Goal: Task Accomplishment & Management: Manage account settings

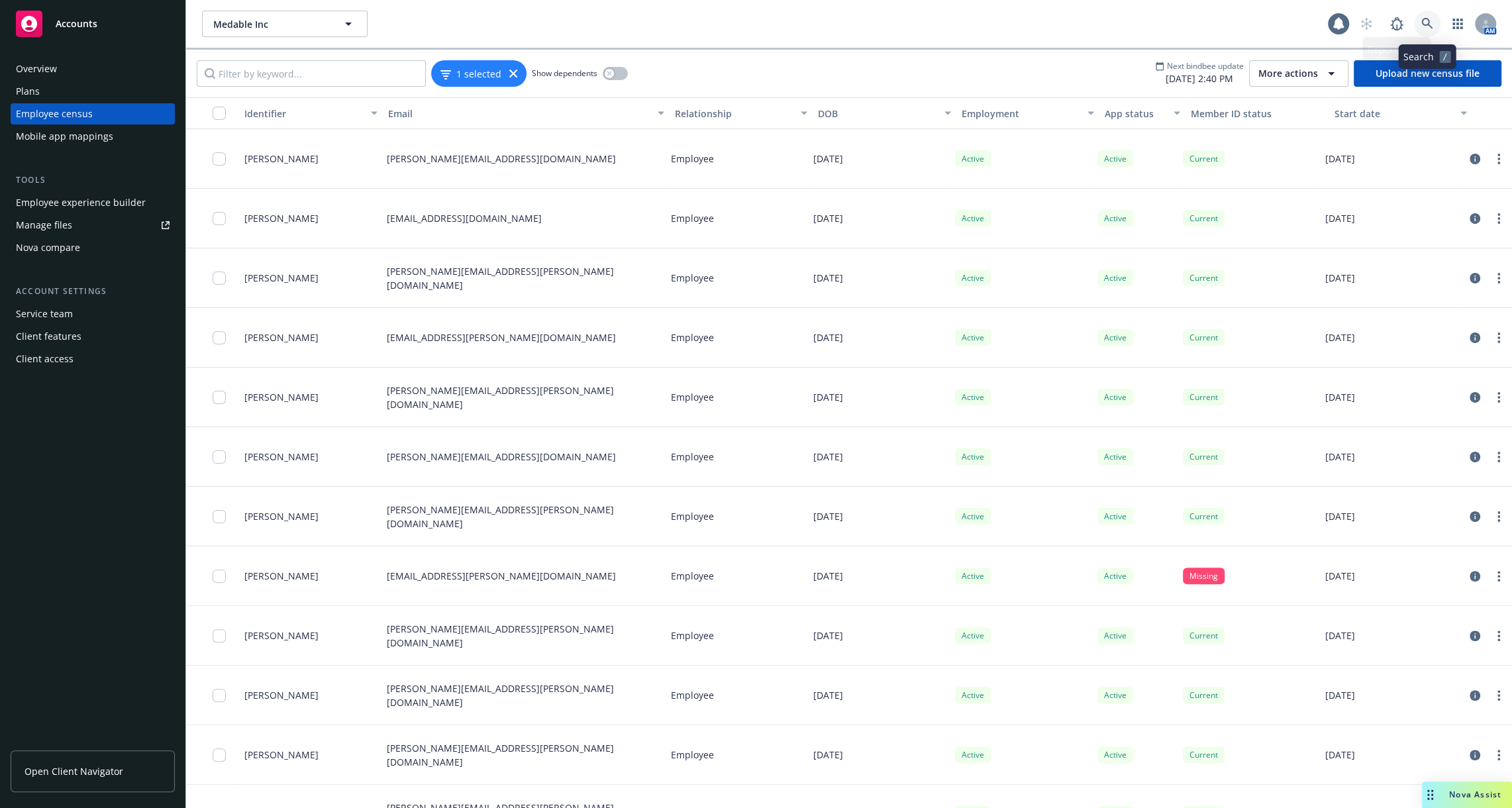
click at [1418, 29] on link at bounding box center [1428, 24] width 26 height 26
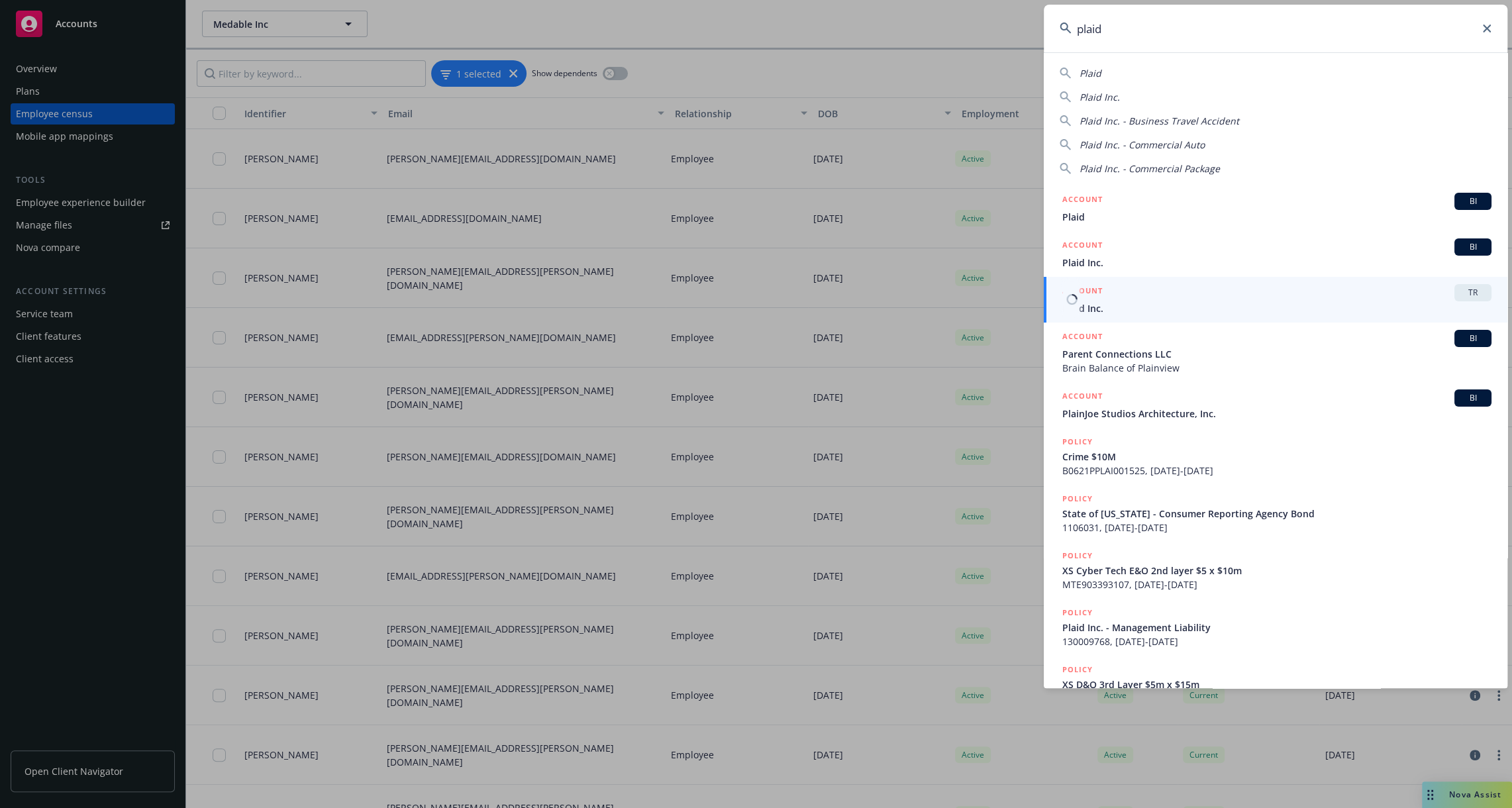
type input "plaid"
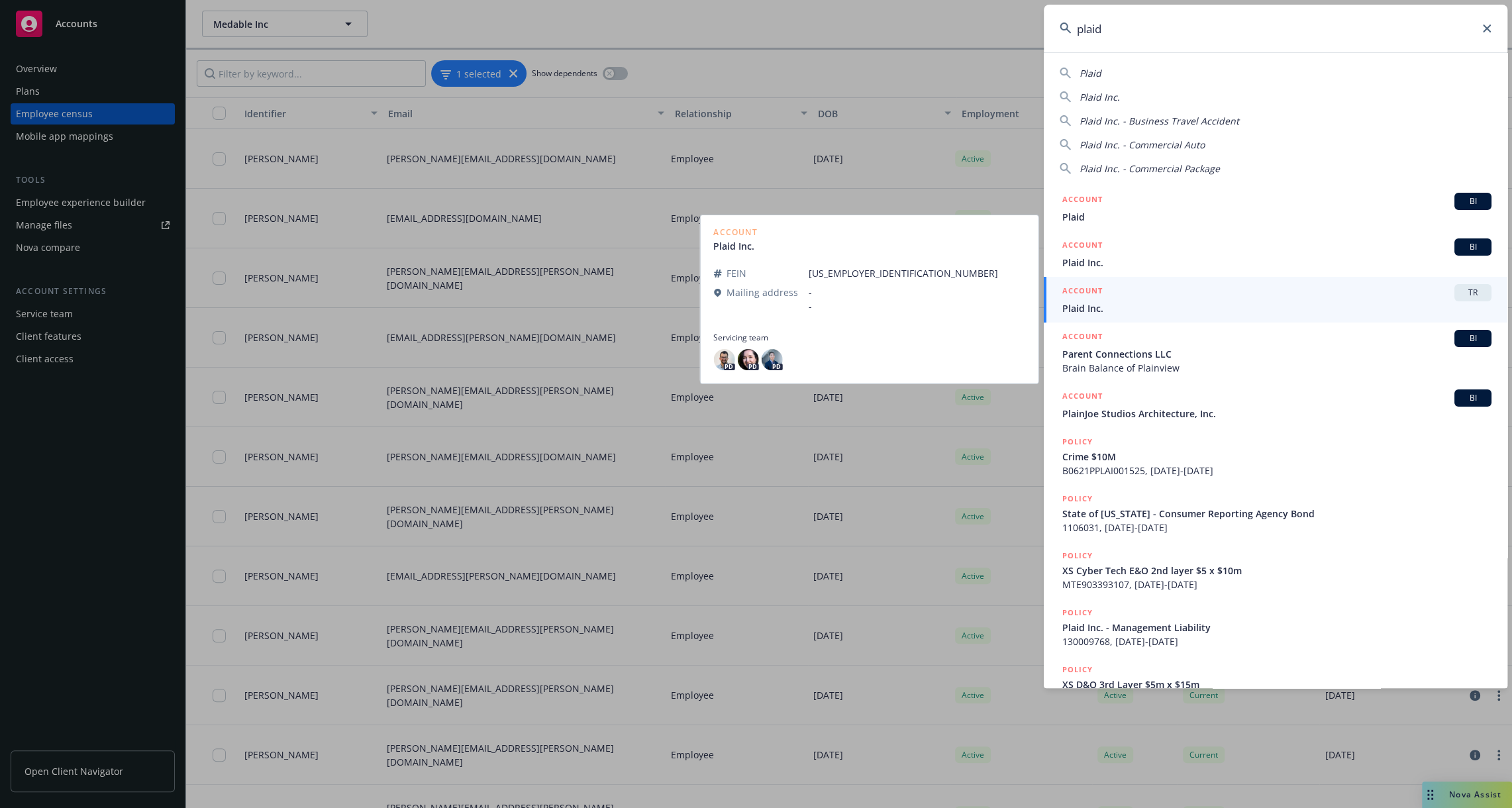
click at [1084, 297] on h5 "ACCOUNT" at bounding box center [1083, 292] width 40 height 16
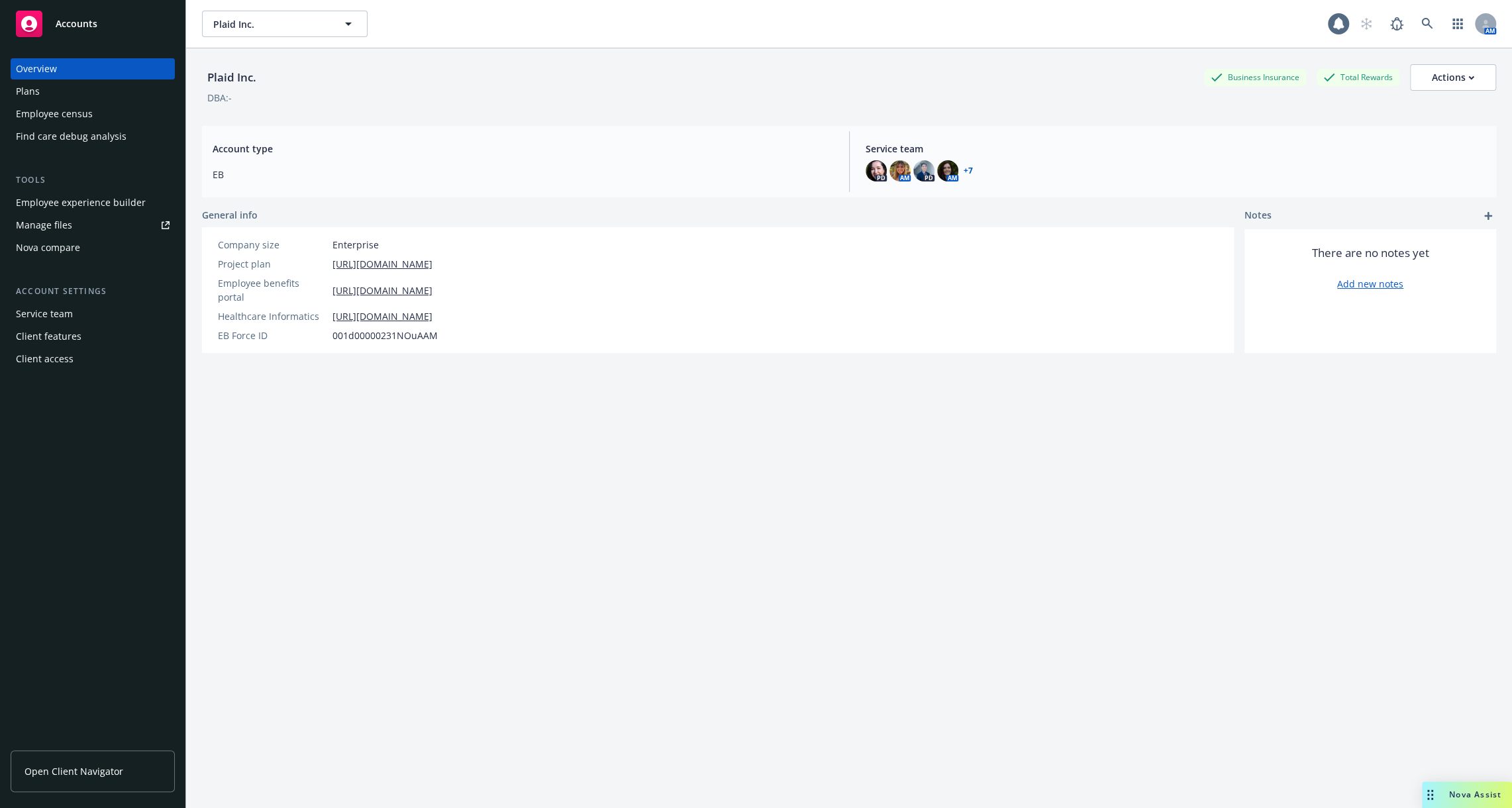
click at [62, 94] on div "Plans" at bounding box center [93, 91] width 154 height 21
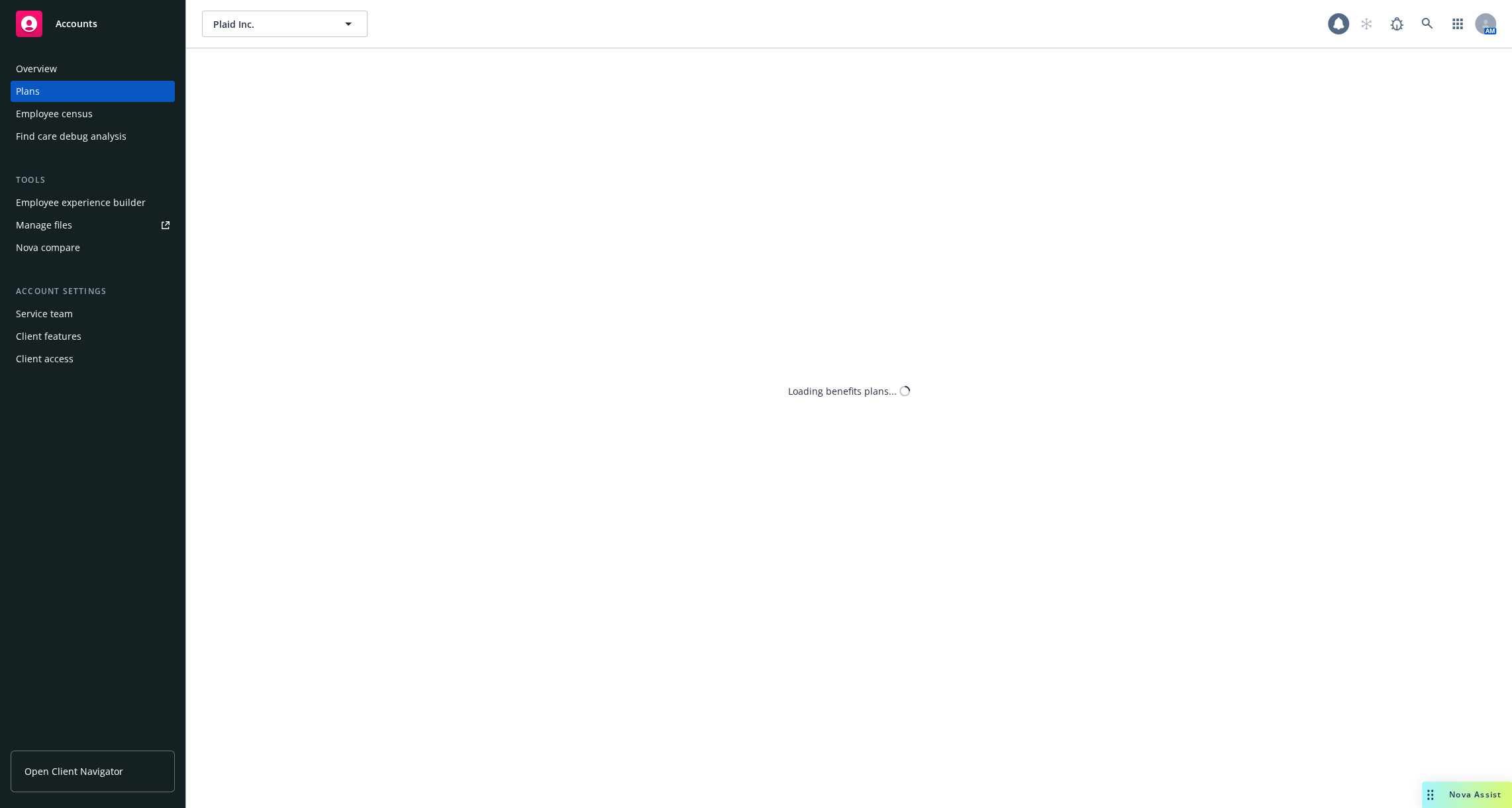
click at [113, 202] on div "Employee experience builder" at bounding box center [81, 203] width 130 height 21
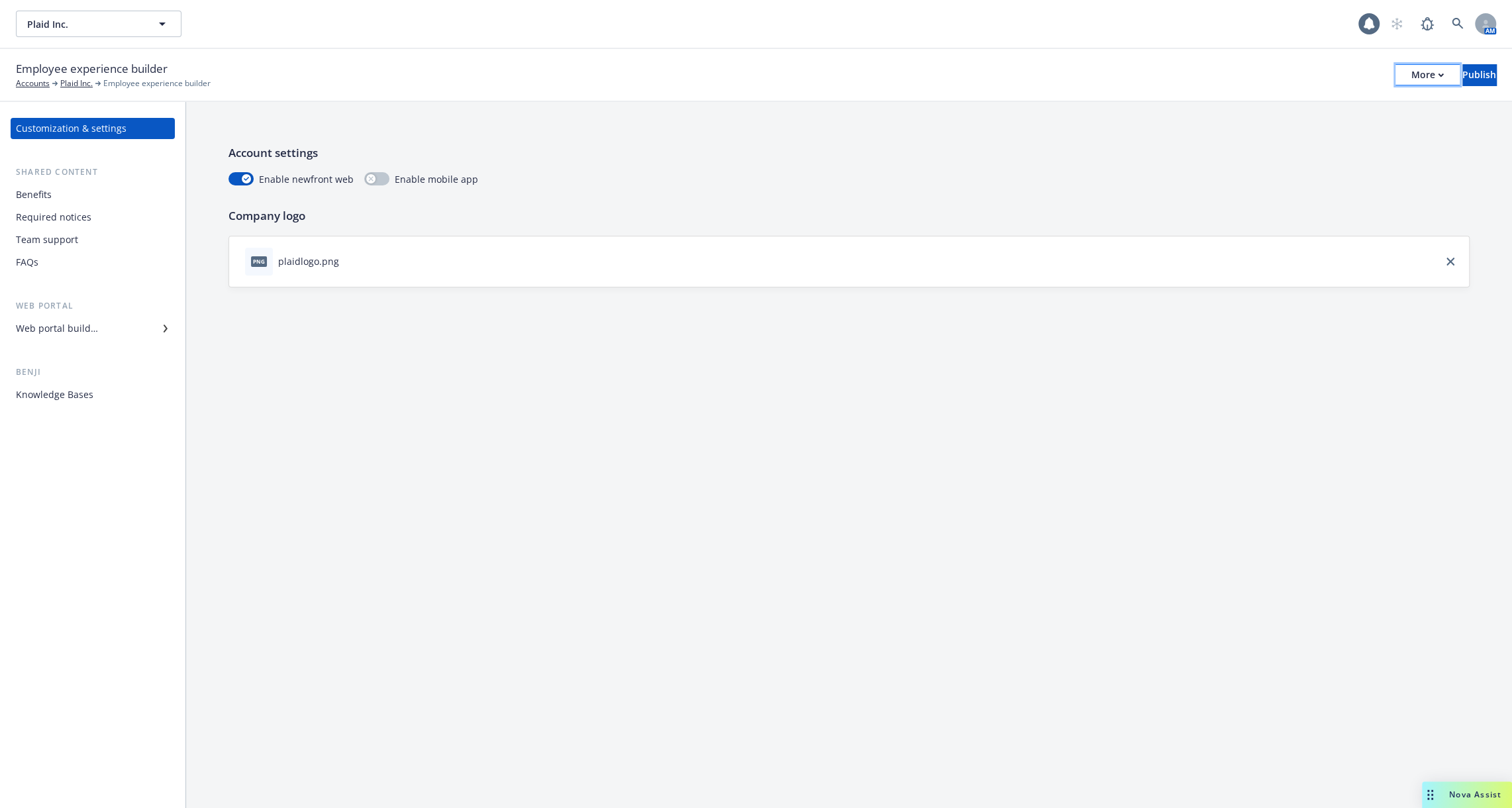
click at [1412, 80] on div "More" at bounding box center [1428, 75] width 33 height 20
click at [1372, 127] on link "Copy portal link" at bounding box center [1319, 131] width 196 height 26
click at [1452, 29] on icon at bounding box center [1458, 24] width 12 height 12
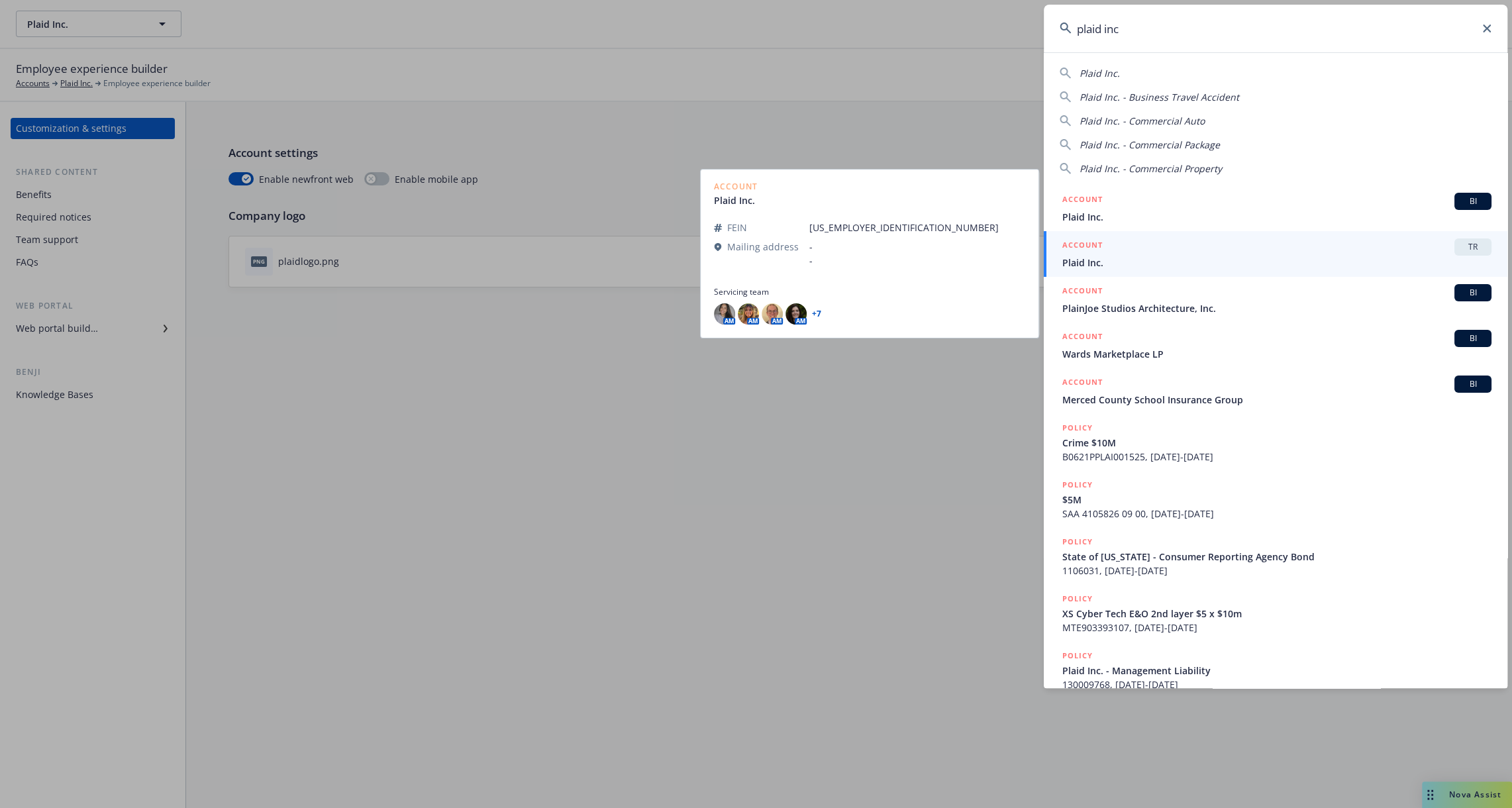
type input "plaid inc"
click at [1326, 256] on span "Plaid Inc." at bounding box center [1277, 263] width 429 height 14
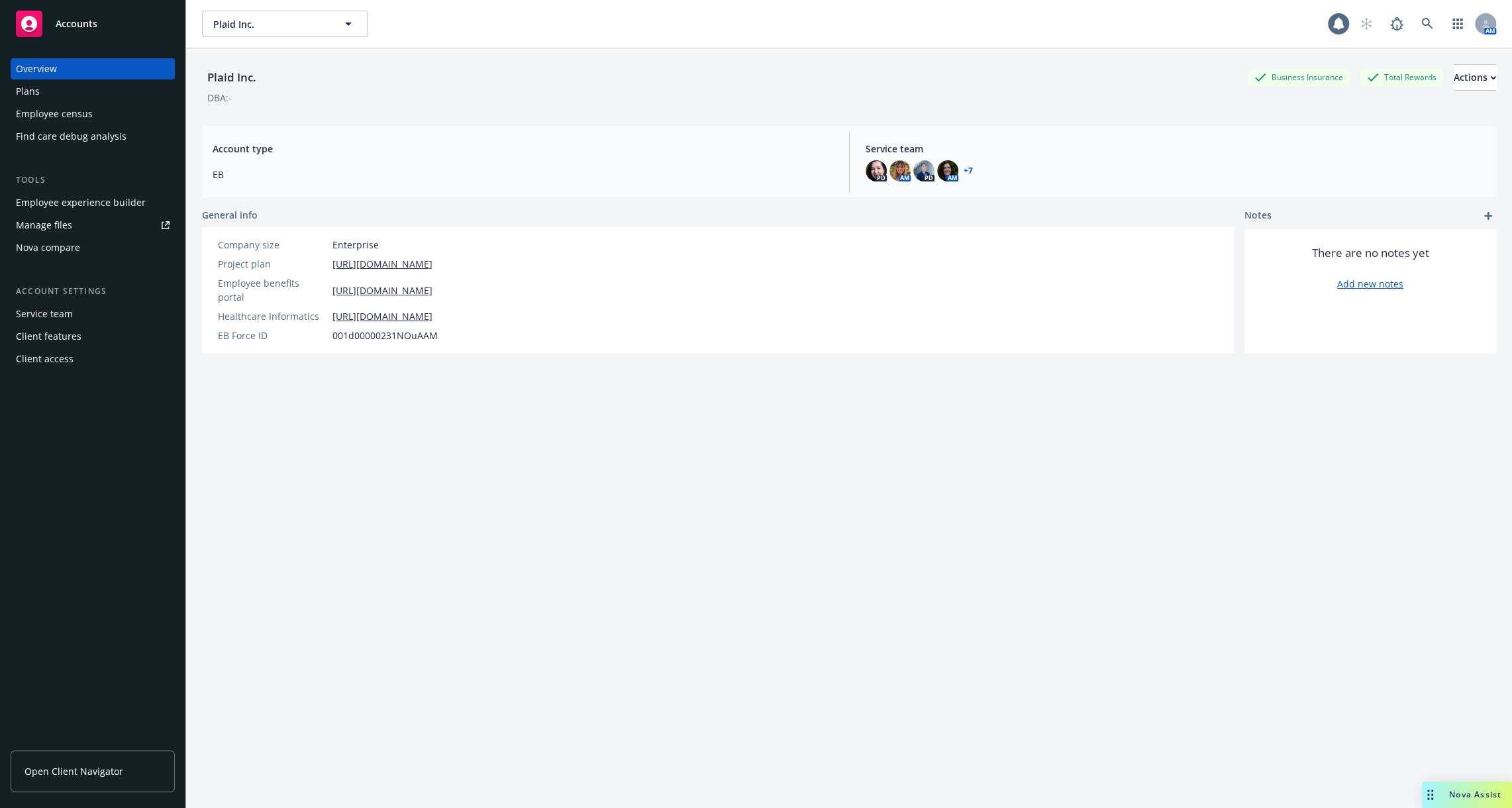
click at [123, 208] on div "Employee experience builder" at bounding box center [81, 203] width 130 height 21
click at [104, 315] on div "Service team" at bounding box center [93, 314] width 154 height 21
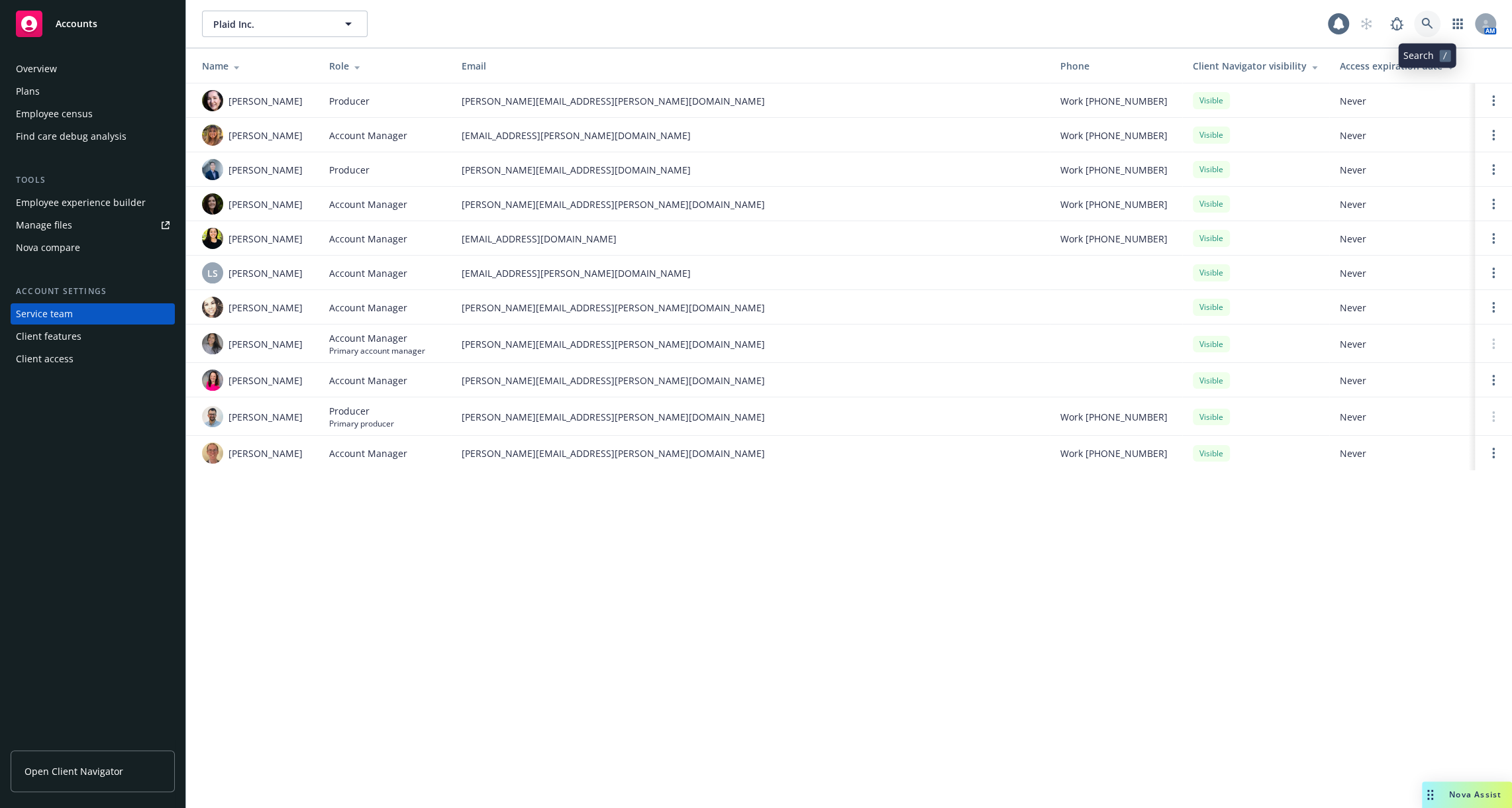
click at [1428, 33] on link at bounding box center [1428, 24] width 26 height 26
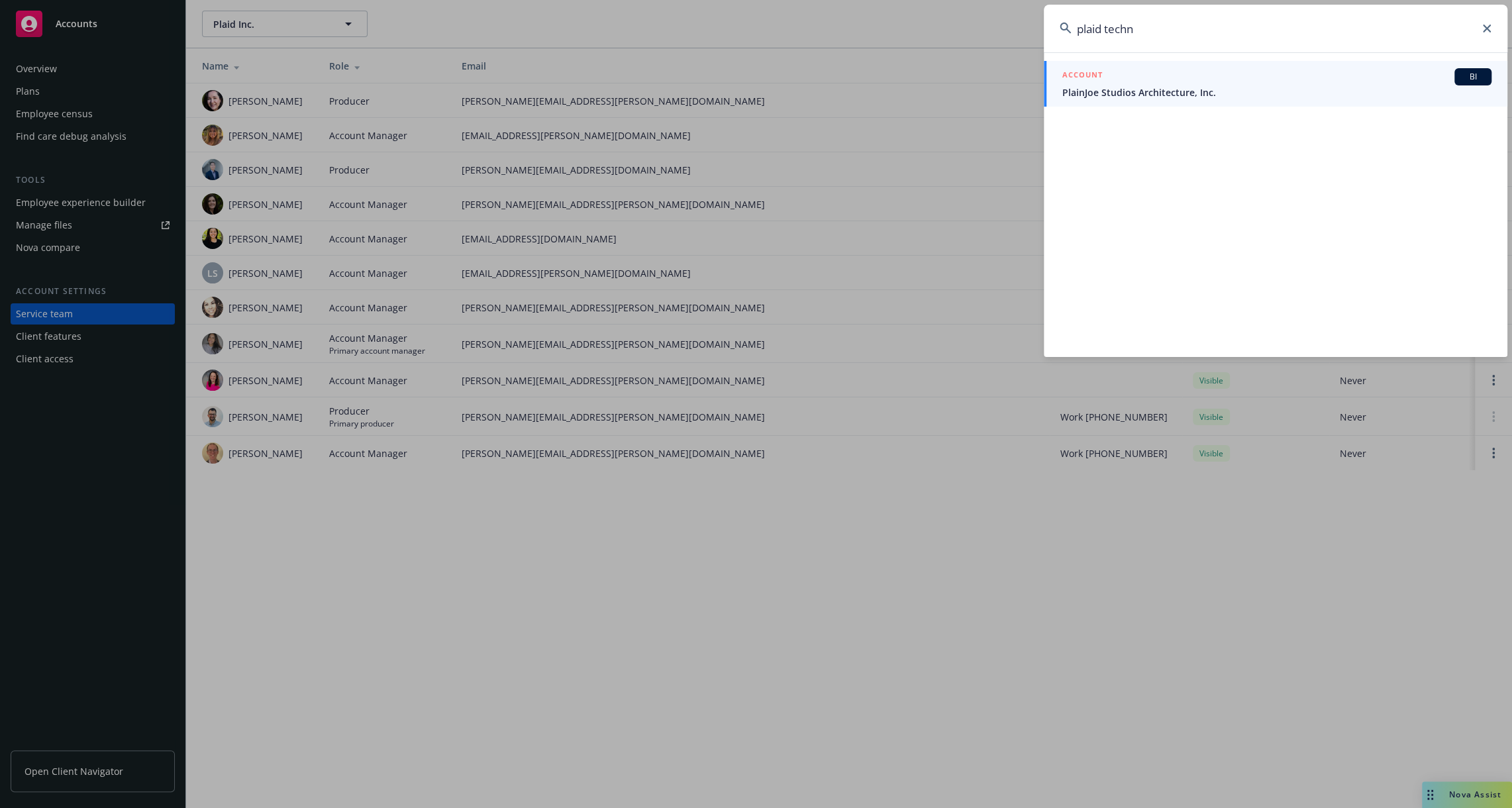
type input "plaid techno"
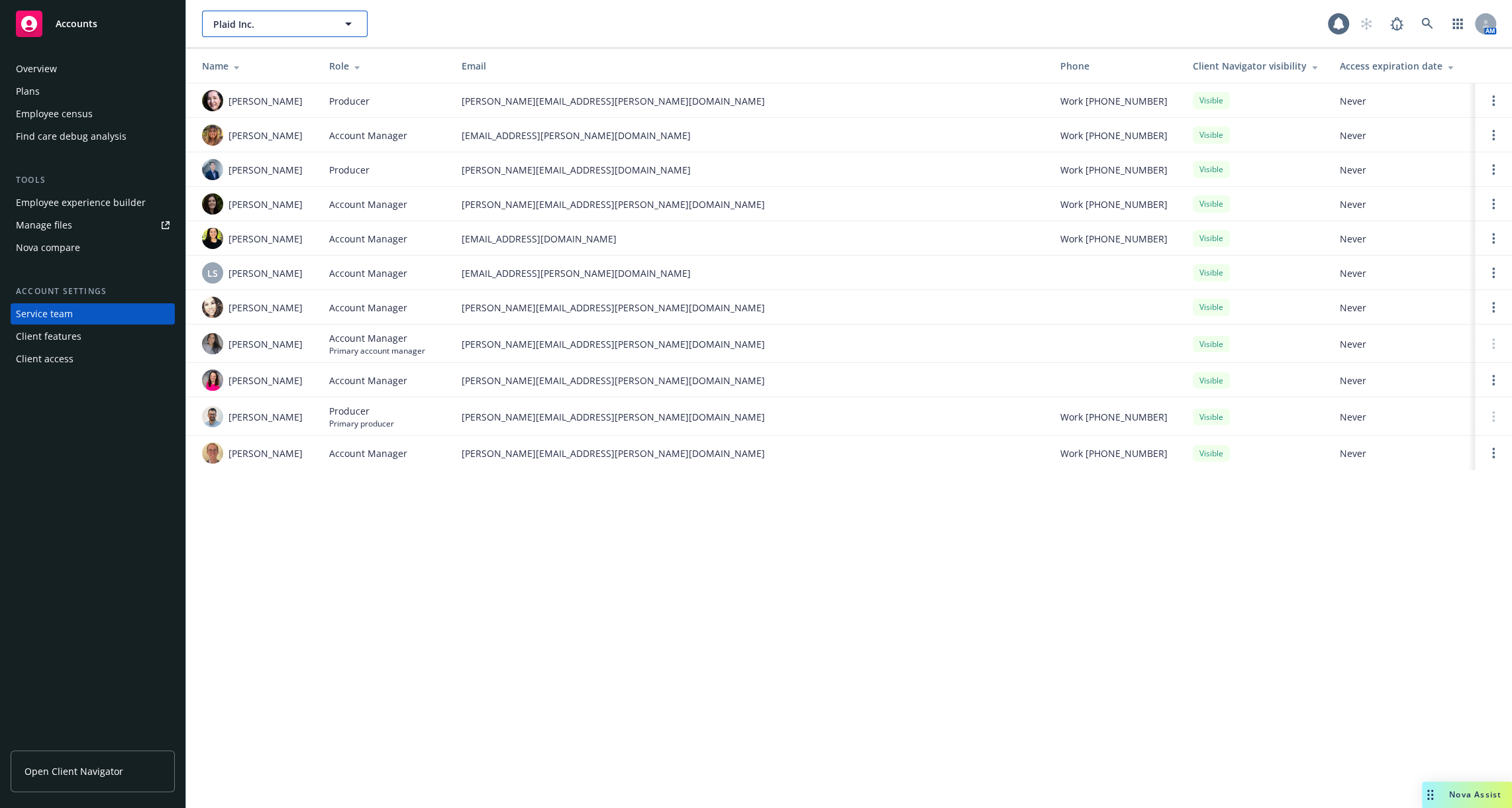
click at [354, 20] on icon "button" at bounding box center [348, 24] width 16 height 16
click at [692, 68] on div "Email" at bounding box center [750, 66] width 577 height 14
click at [1425, 25] on icon at bounding box center [1427, 24] width 11 height 11
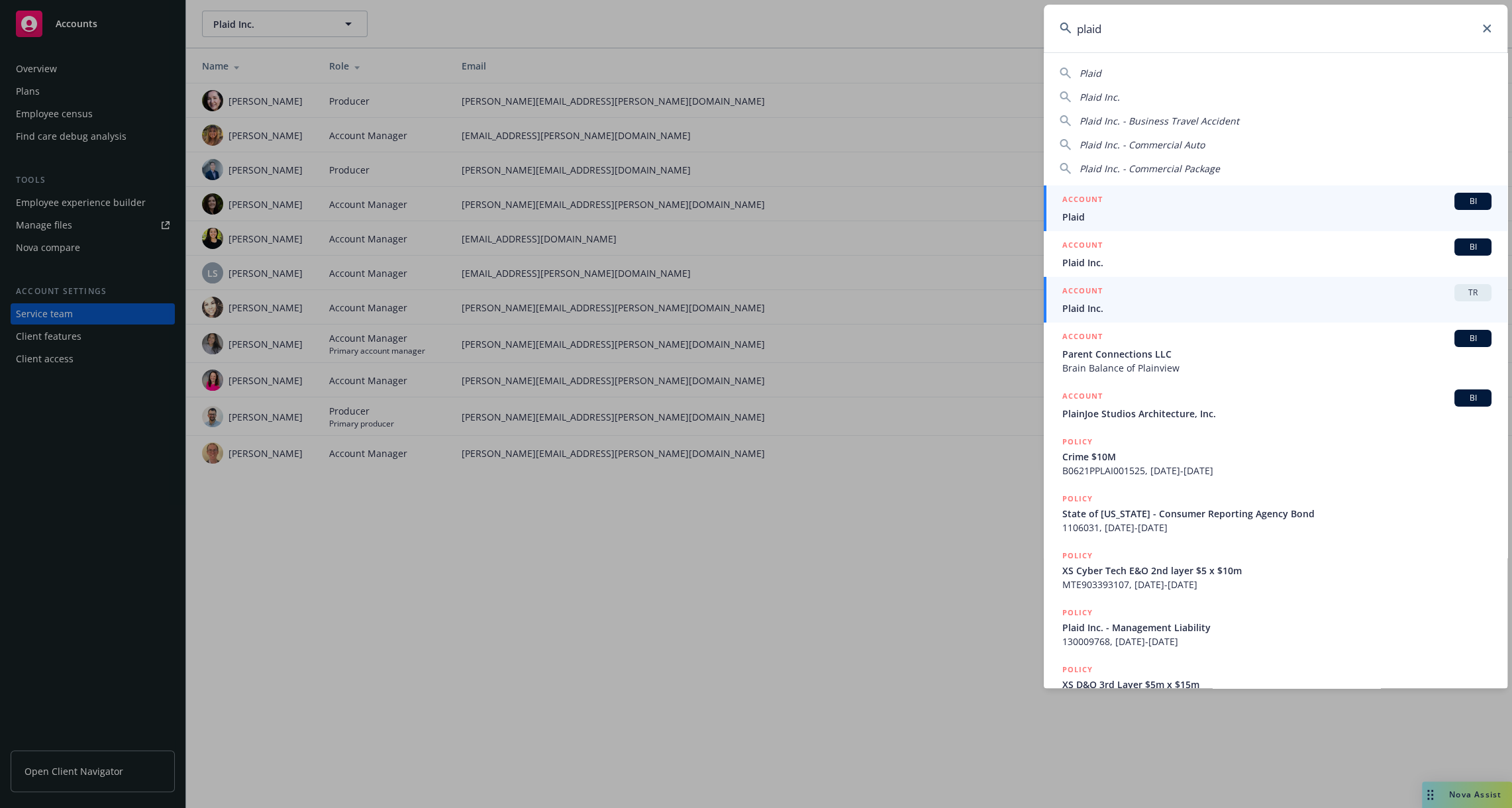
type input "plaid"
click at [1353, 311] on span "Plaid Inc." at bounding box center [1277, 309] width 429 height 14
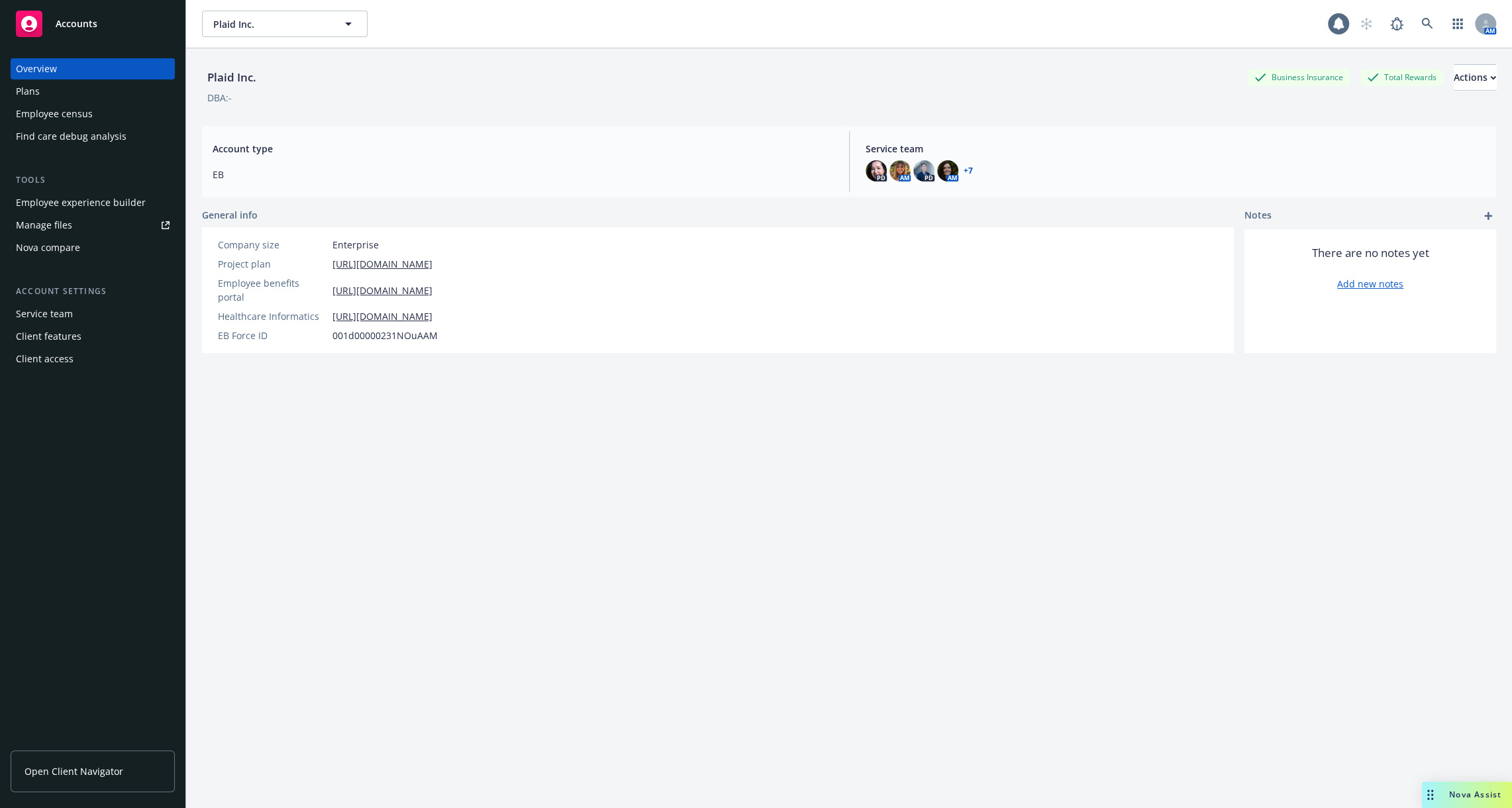
click at [86, 313] on div "Service team" at bounding box center [93, 314] width 154 height 21
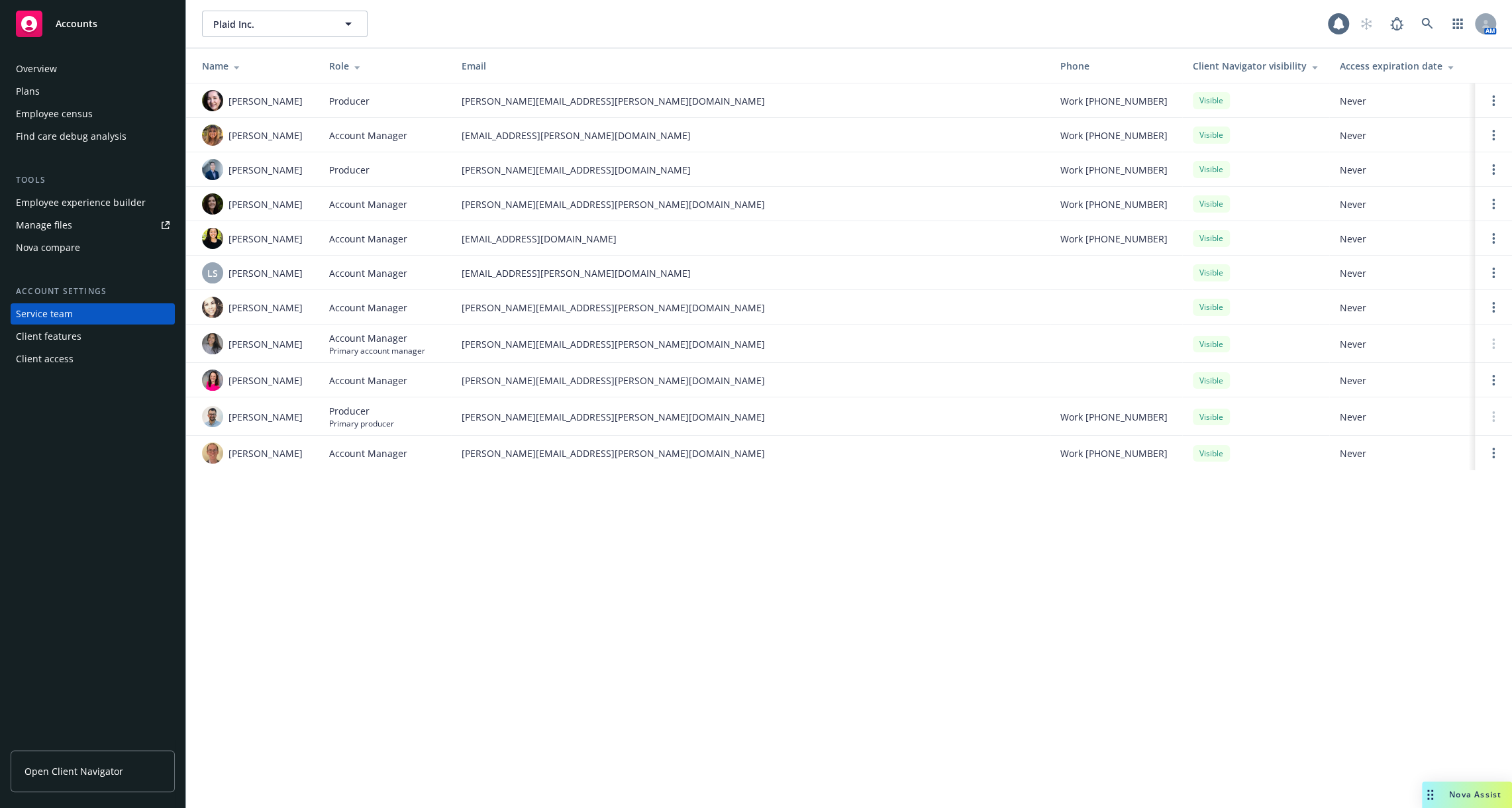
click at [119, 110] on div "Employee census" at bounding box center [93, 114] width 154 height 21
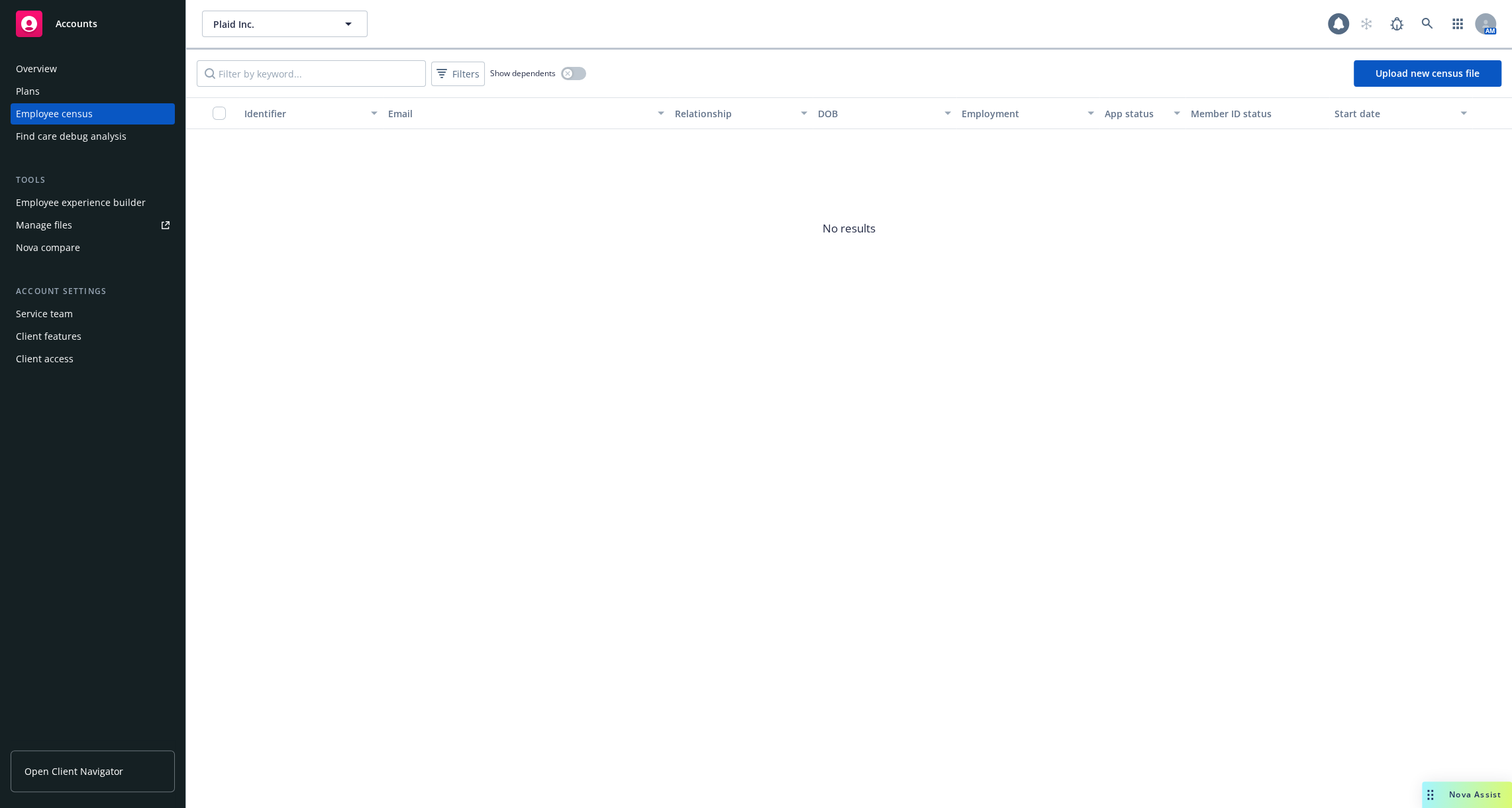
click at [98, 85] on div "Plans" at bounding box center [93, 91] width 154 height 21
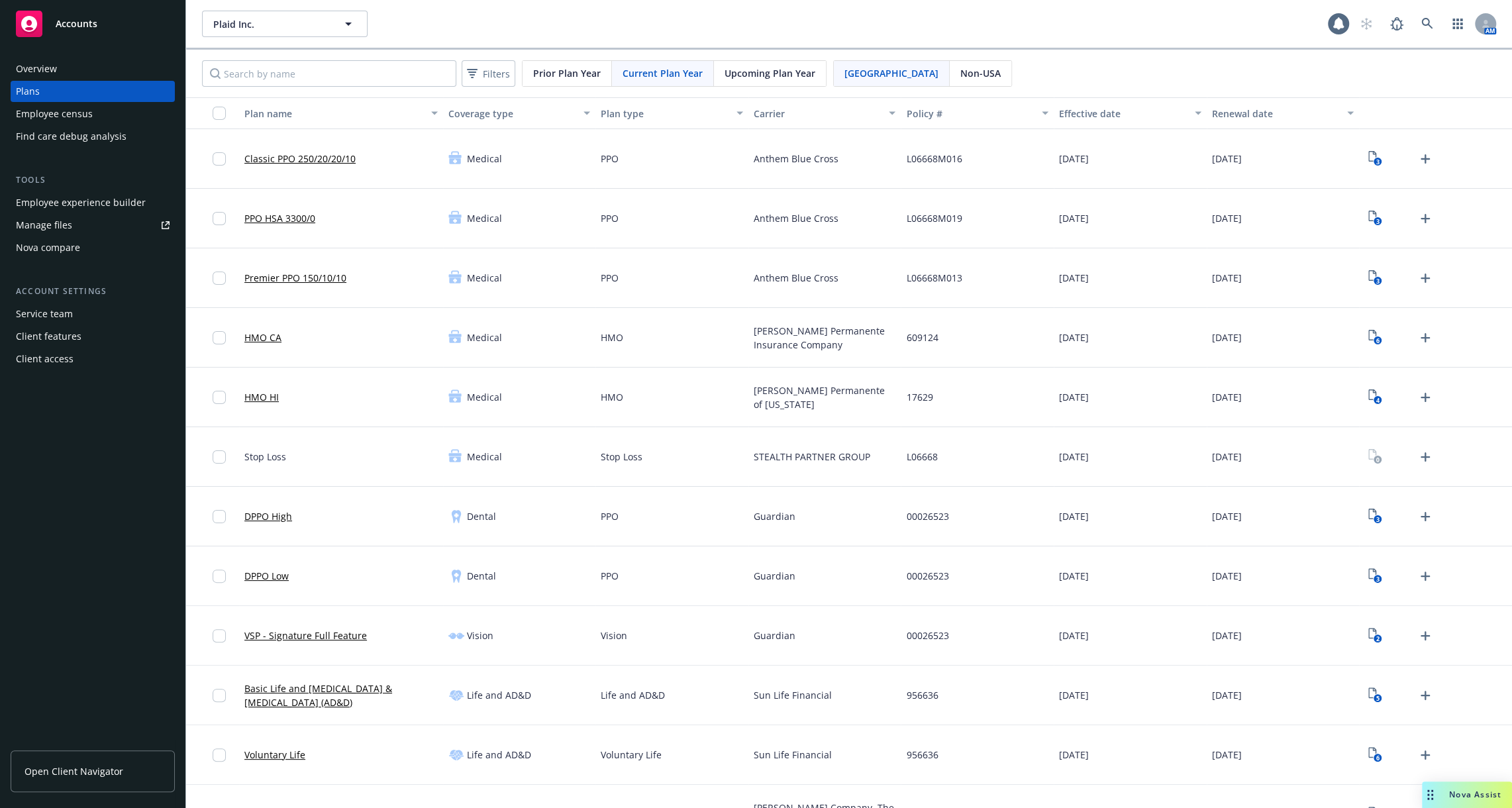
click at [75, 313] on div "Service team" at bounding box center [93, 314] width 154 height 21
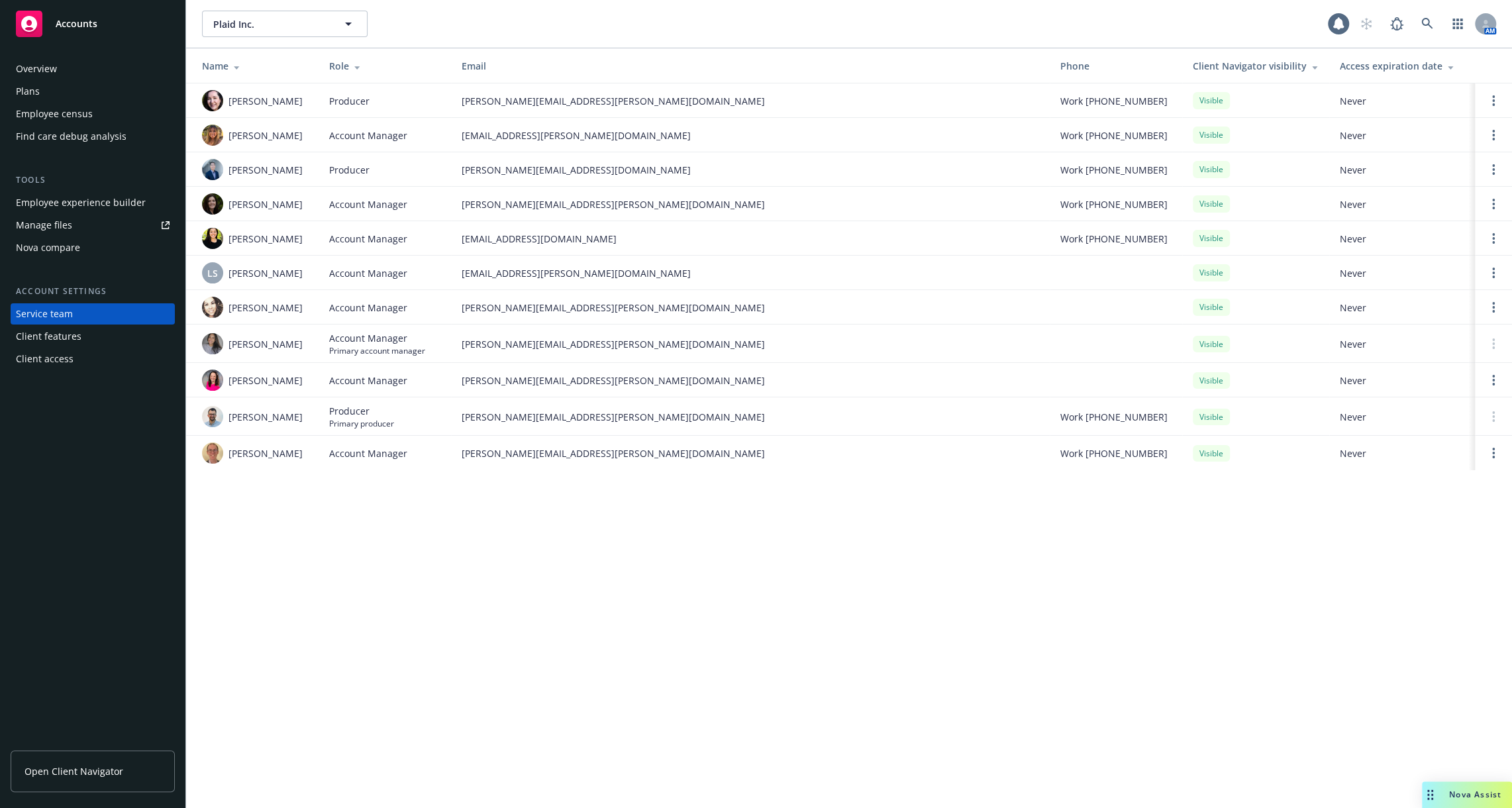
click at [42, 102] on div "Overview Plans Employee census Find care debug analysis" at bounding box center [93, 102] width 164 height 88
click at [25, 93] on div "Plans" at bounding box center [28, 91] width 24 height 21
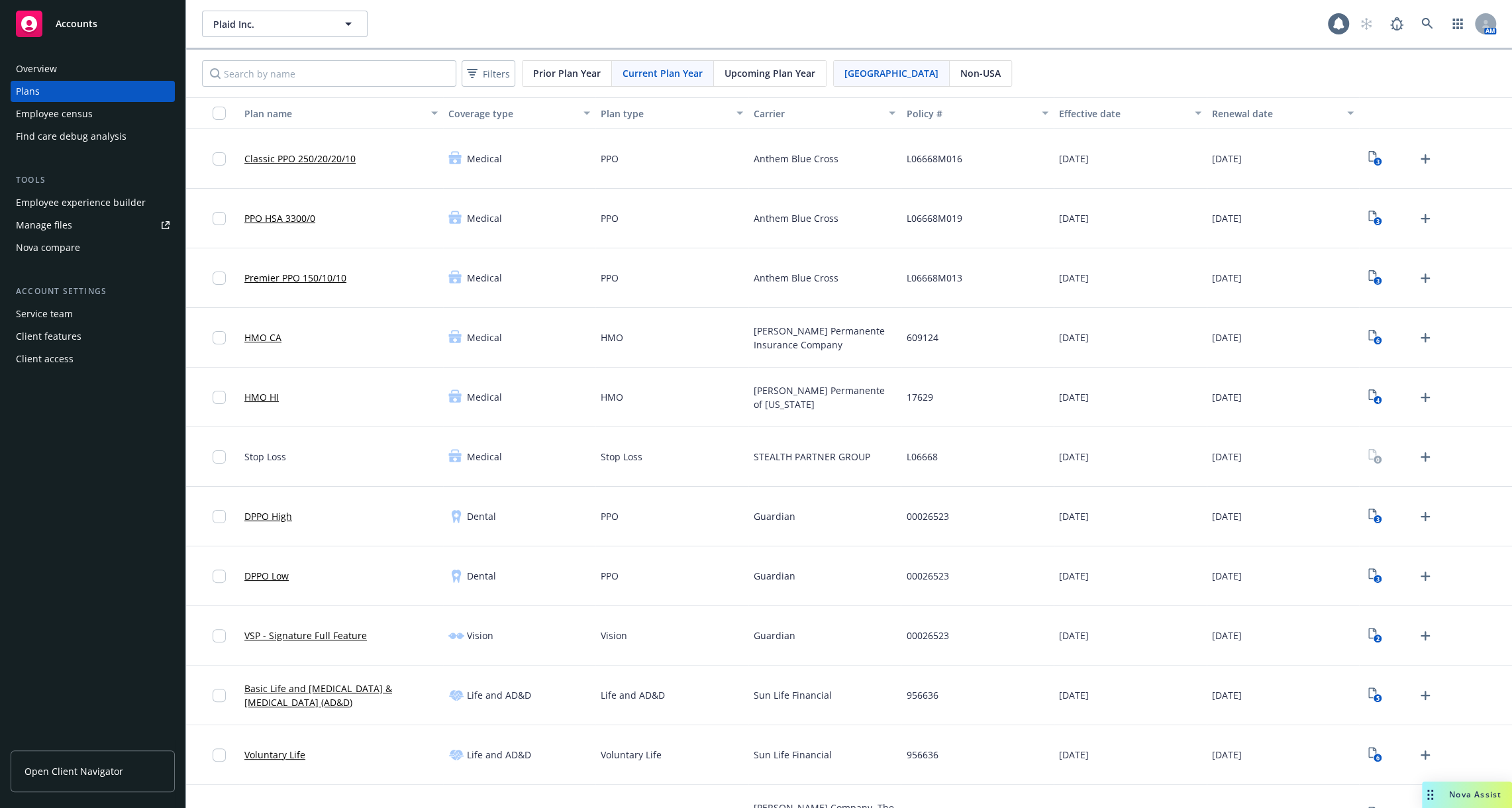
click at [97, 212] on div "Employee experience builder" at bounding box center [81, 203] width 130 height 21
click at [1423, 17] on link at bounding box center [1428, 24] width 26 height 26
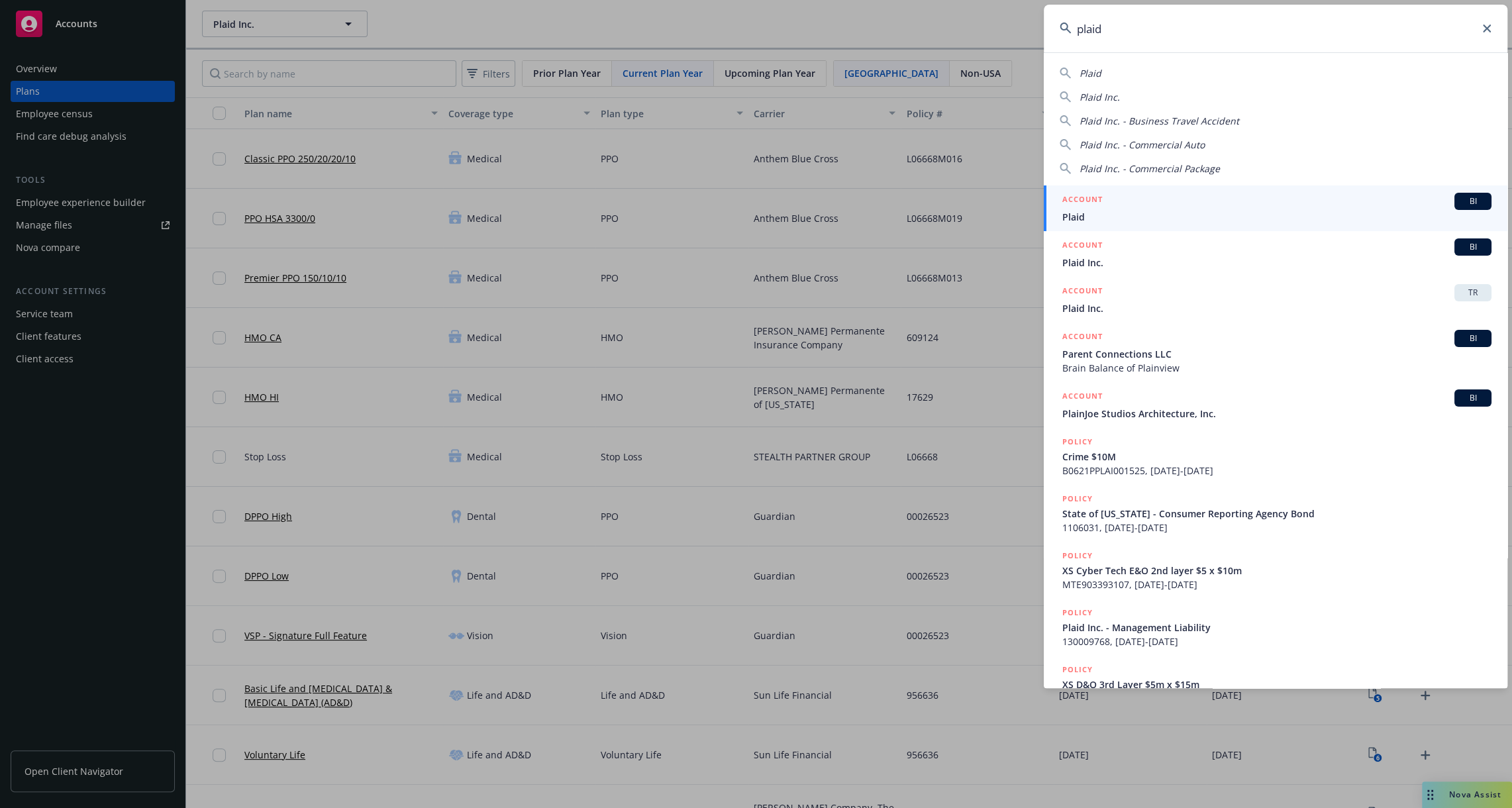
click at [1123, 33] on input "plaid" at bounding box center [1276, 29] width 464 height 47
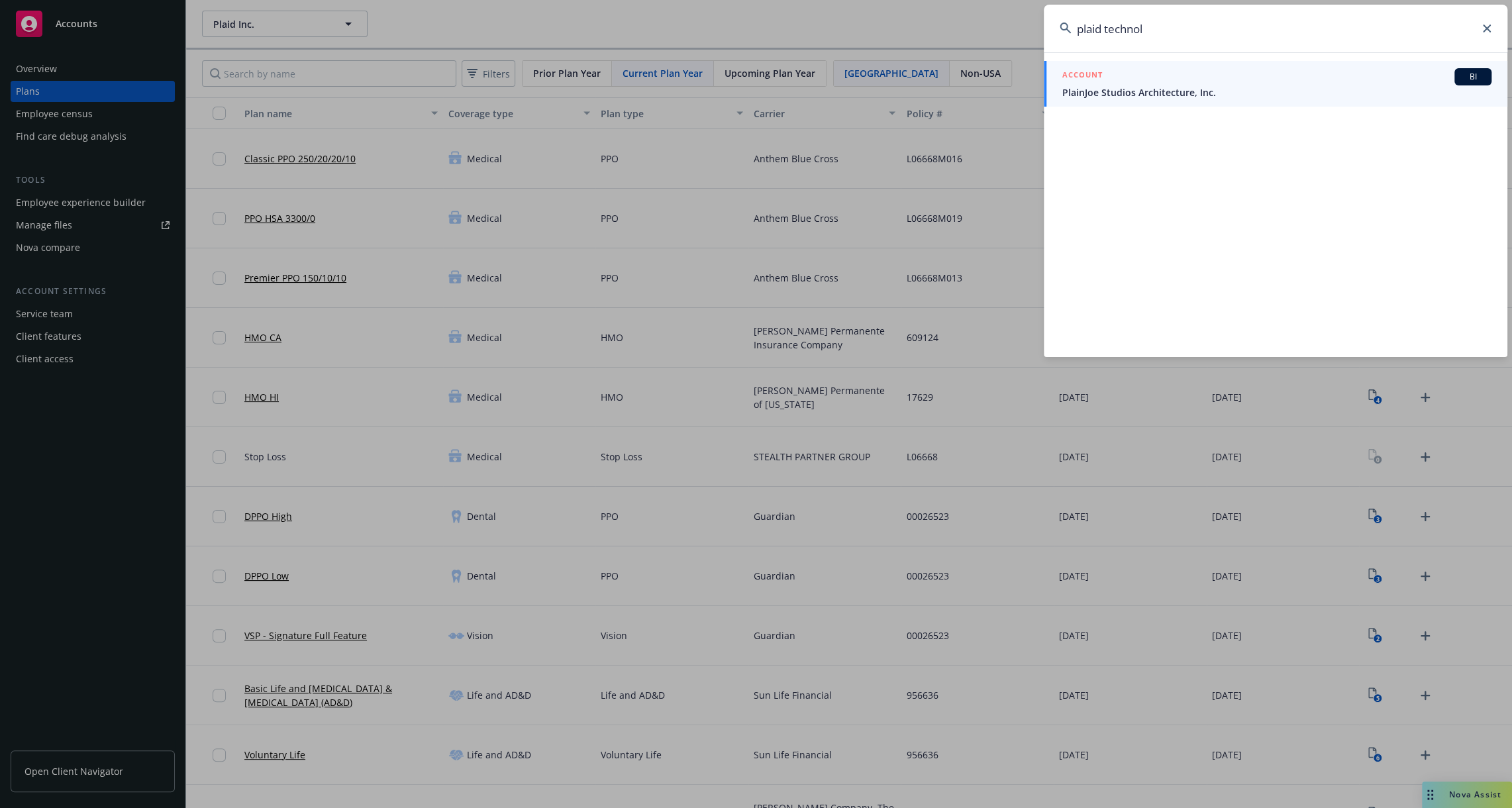
type input "plaid technol"
